Goal: Navigation & Orientation: Find specific page/section

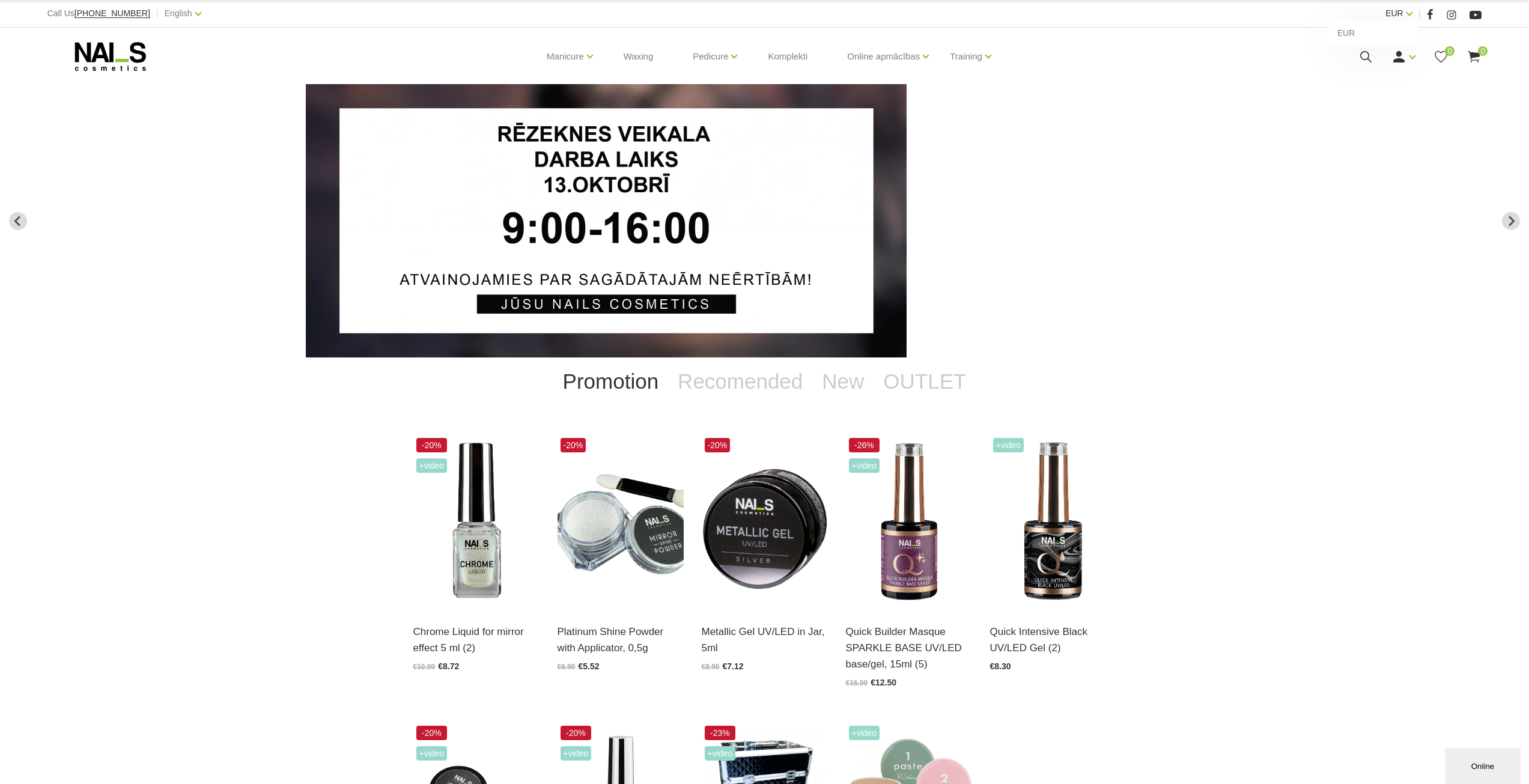
click at [1404, 12] on link "EUR" at bounding box center [1395, 13] width 18 height 15
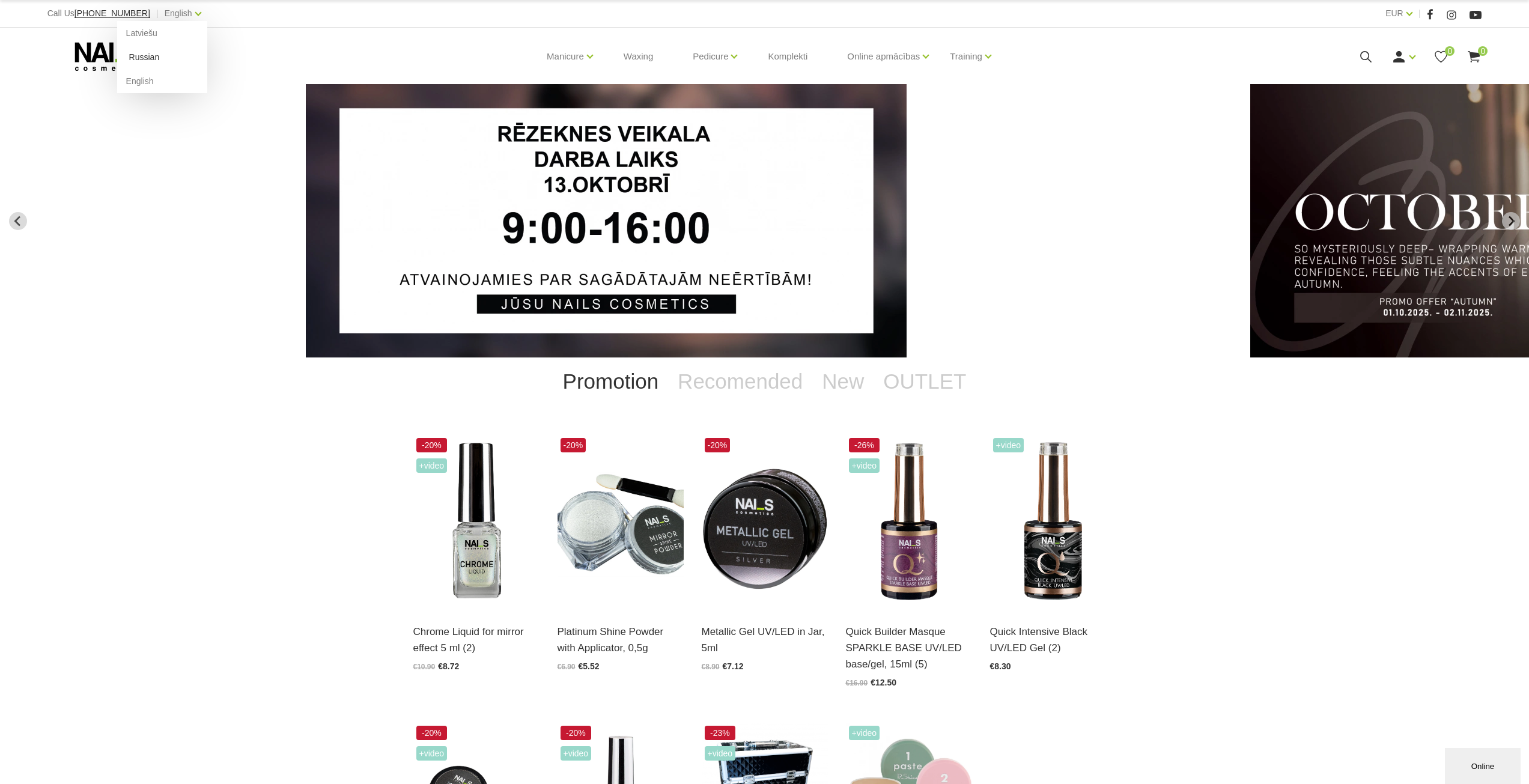
click at [144, 57] on link "Russian" at bounding box center [162, 57] width 90 height 24
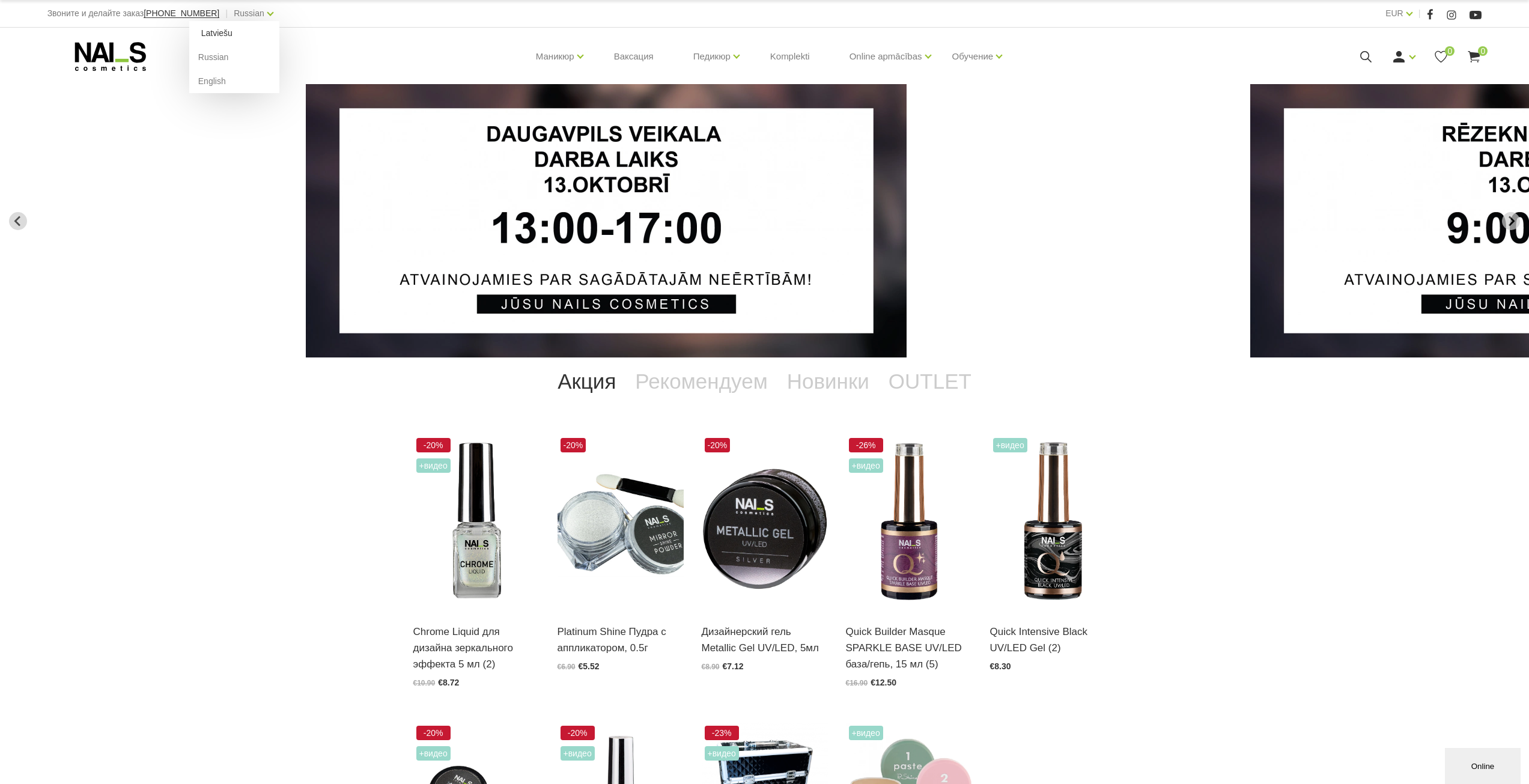
click at [197, 39] on link "Latviešu" at bounding box center [234, 33] width 90 height 24
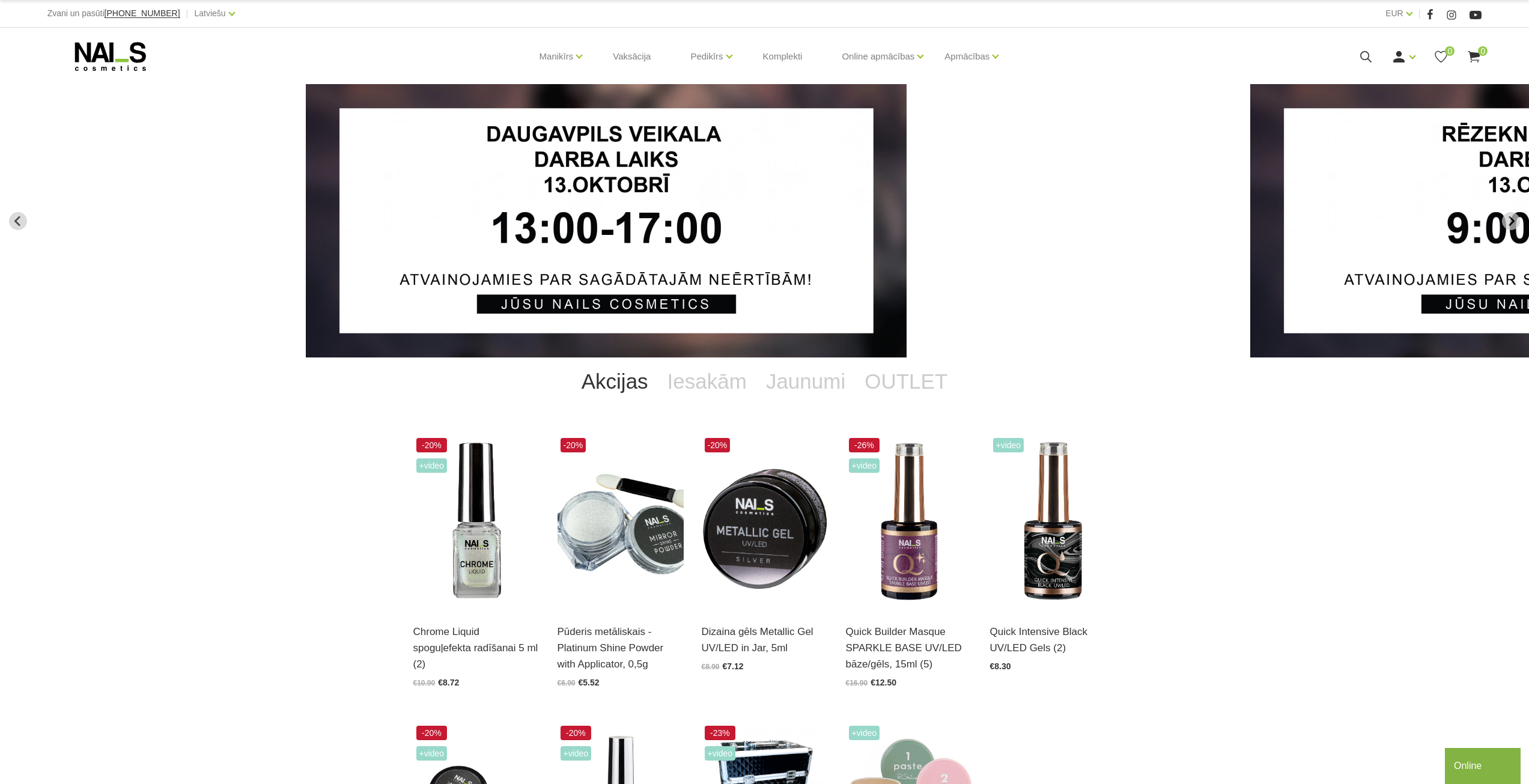
click at [1413, 15] on div "EUR EUR |" at bounding box center [1123, 13] width 717 height 15
click at [1404, 15] on link "EUR" at bounding box center [1395, 13] width 18 height 15
click at [1351, 30] on link "EUR" at bounding box center [1373, 33] width 90 height 24
click at [186, 53] on link "Russian" at bounding box center [196, 57] width 90 height 24
click at [1404, 12] on link "EUR" at bounding box center [1395, 13] width 18 height 15
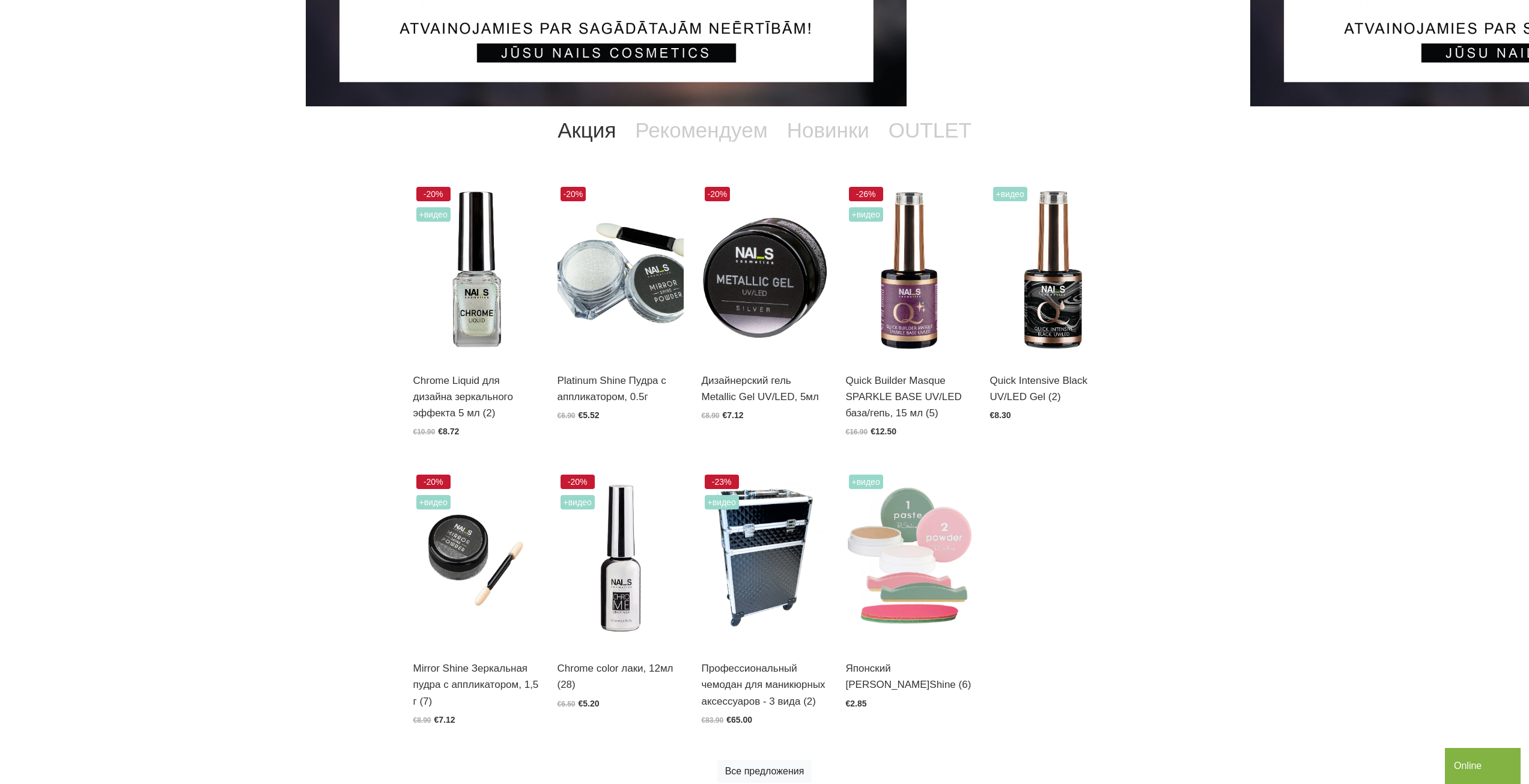
scroll to position [301, 0]
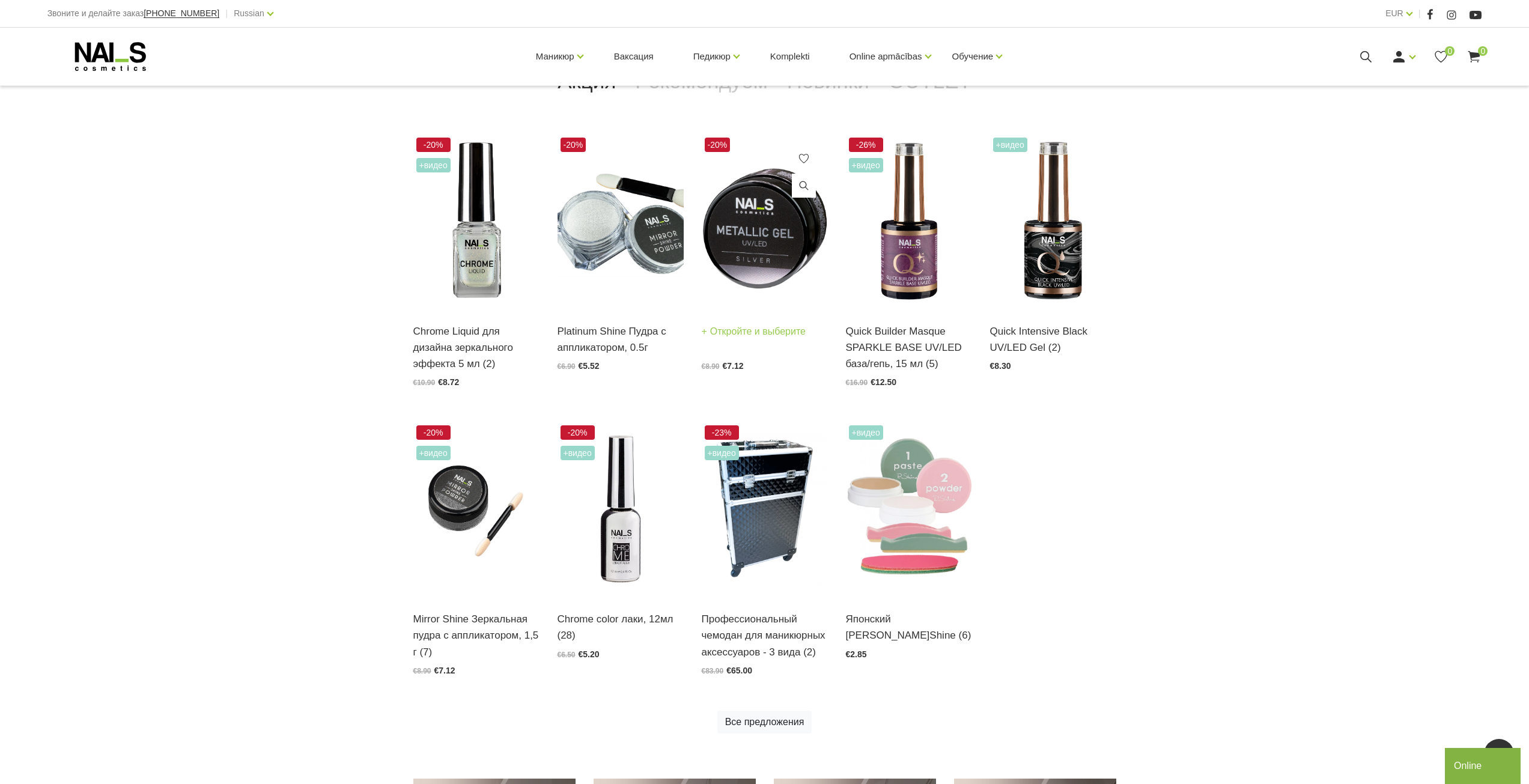
click at [734, 333] on link "Откройте и выберите" at bounding box center [754, 331] width 105 height 17
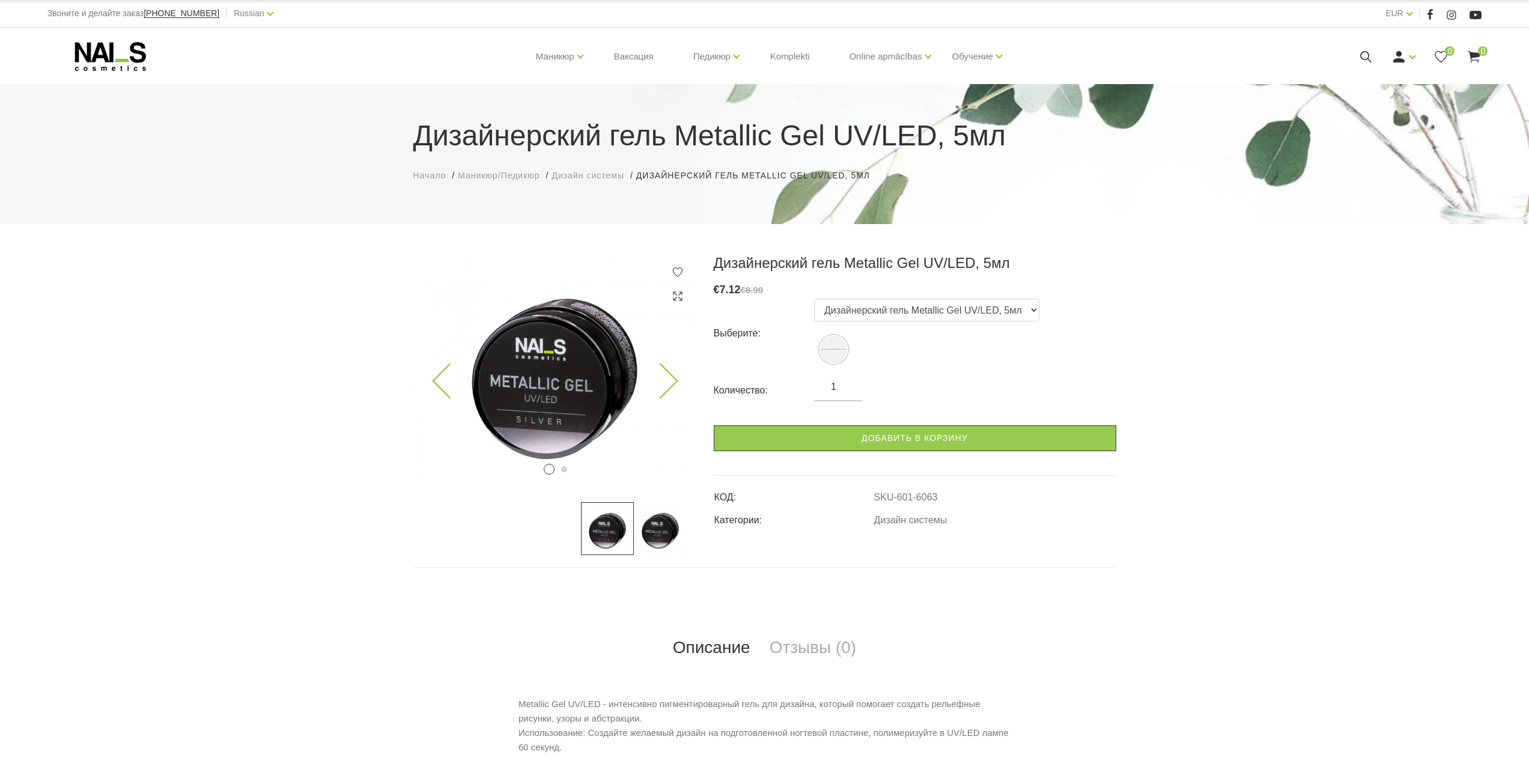
click at [665, 370] on icon at bounding box center [660, 381] width 35 height 35
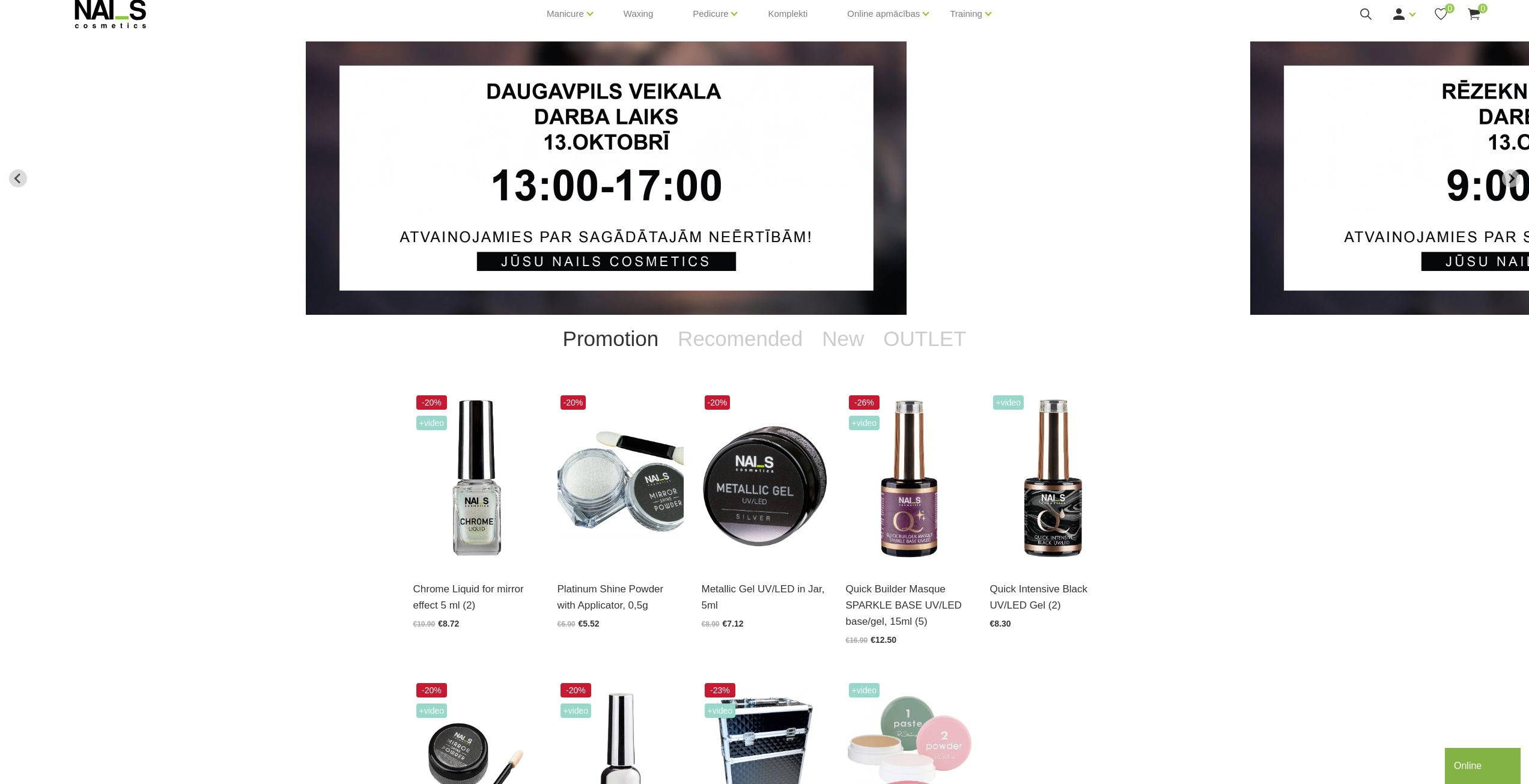
scroll to position [180, 0]
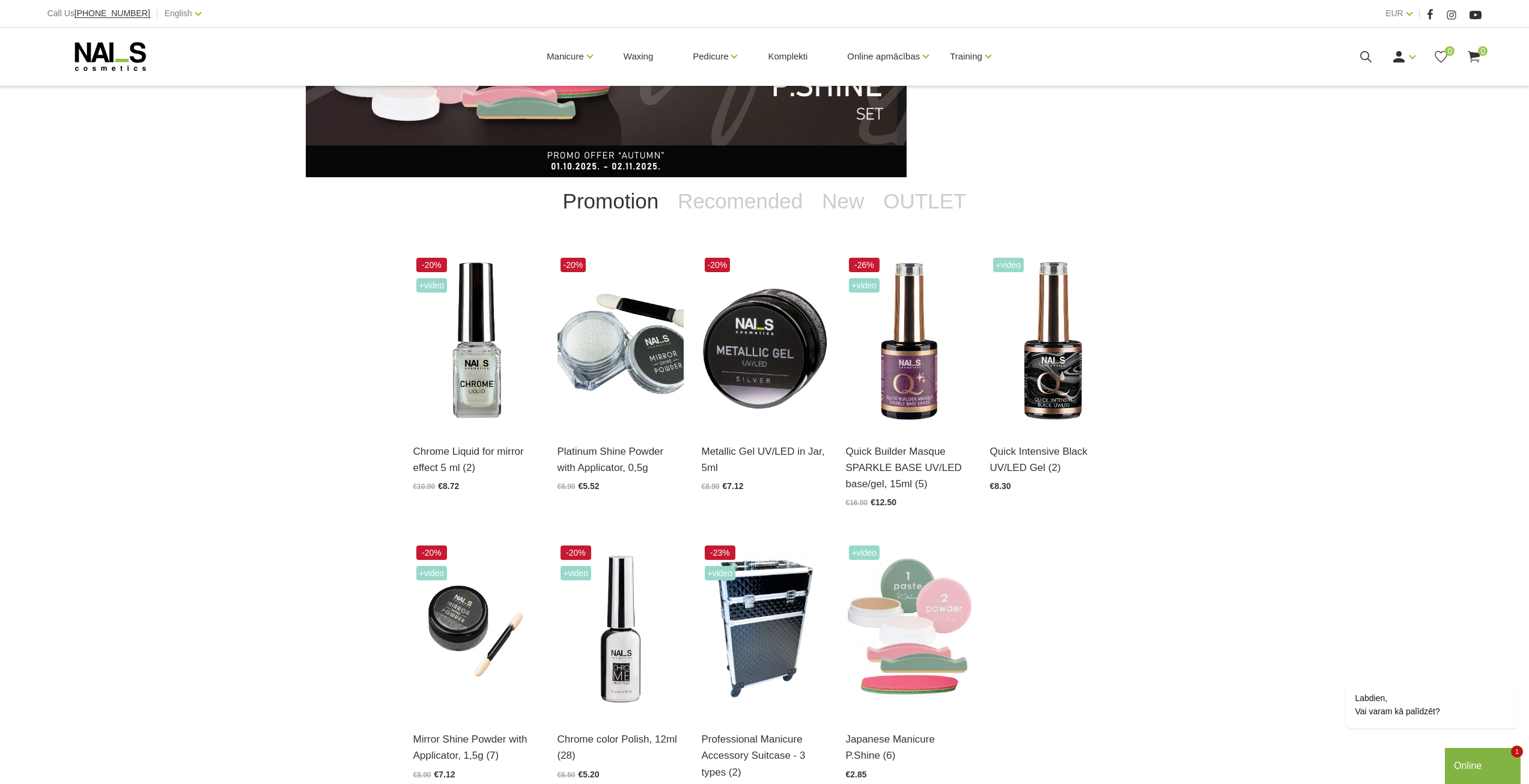
click at [1228, 419] on div "Promotion Recomended New OUTLET -20% +Video Chrome Liquid for mirror effect 5 m…" at bounding box center [764, 530] width 1529 height 706
